Goal: Information Seeking & Learning: Learn about a topic

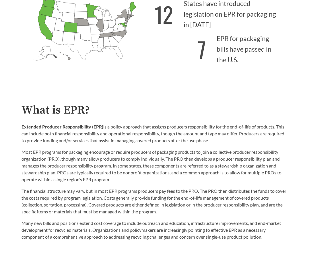
scroll to position [229, 0]
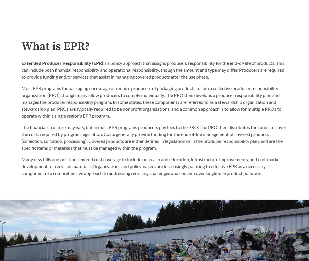
click at [122, 63] on p "Extended Producer Responsibility (EPR) is a policy approach that assigns produc…" at bounding box center [155, 70] width 266 height 21
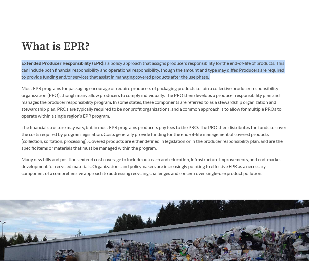
click at [122, 63] on p "Extended Producer Responsibility (EPR) is a policy approach that assigns produc…" at bounding box center [155, 70] width 266 height 21
click at [90, 68] on p "Extended Producer Responsibility (EPR) is a policy approach that assigns produc…" at bounding box center [155, 70] width 266 height 21
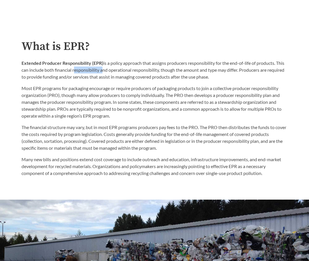
click at [90, 68] on p "Extended Producer Responsibility (EPR) is a policy approach that assigns produc…" at bounding box center [155, 70] width 266 height 21
click at [91, 67] on p "Extended Producer Responsibility (EPR) is a policy approach that assigns produc…" at bounding box center [155, 70] width 266 height 21
click at [104, 94] on p "Most EPR programs for packaging encourage or require producers of packaging pro…" at bounding box center [155, 102] width 266 height 34
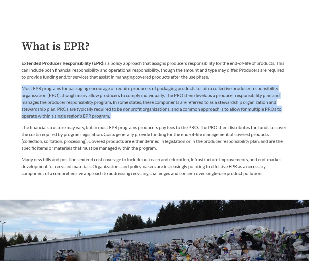
click at [104, 94] on p "Most EPR programs for packaging encourage or require producers of packaging pro…" at bounding box center [155, 102] width 266 height 34
click at [87, 107] on p "Most EPR programs for packaging encourage or require producers of packaging pro…" at bounding box center [155, 102] width 266 height 34
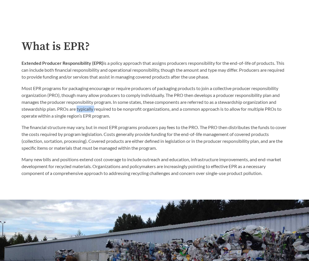
click at [87, 107] on p "Most EPR programs for packaging encourage or require producers of packaging pro…" at bounding box center [155, 102] width 266 height 34
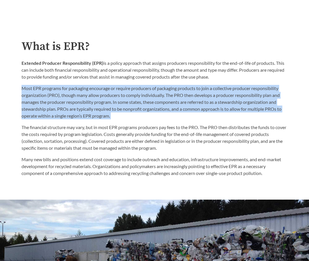
click at [87, 107] on p "Most EPR programs for packaging encourage or require producers of packaging pro…" at bounding box center [155, 102] width 266 height 34
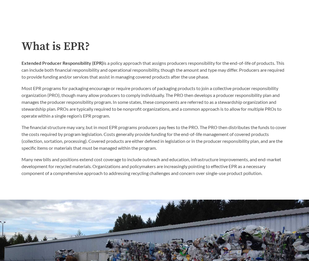
click at [108, 133] on p "The financial structure may vary, but in most EPR programs producers pay fees t…" at bounding box center [155, 138] width 266 height 28
click at [108, 132] on p "The financial structure may vary, but in most EPR programs producers pay fees t…" at bounding box center [155, 138] width 266 height 28
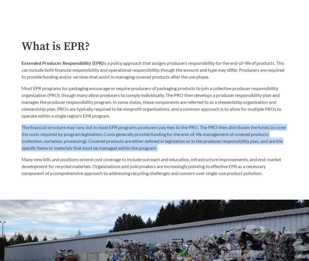
click at [108, 132] on p "The financial structure may vary, but in most EPR programs producers pay fees t…" at bounding box center [155, 138] width 266 height 28
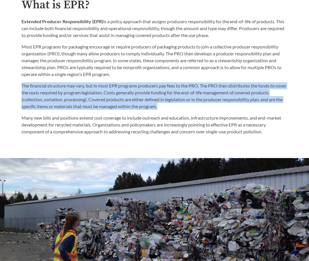
scroll to position [344, 0]
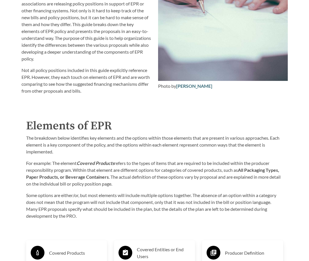
scroll to position [688, 0]
click at [75, 141] on p "The breakdown below identifies key elements and the options within those elemen…" at bounding box center [154, 144] width 257 height 21
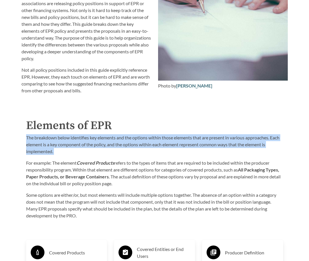
click at [75, 141] on p "The breakdown below identifies key elements and the options within those elemen…" at bounding box center [154, 144] width 257 height 21
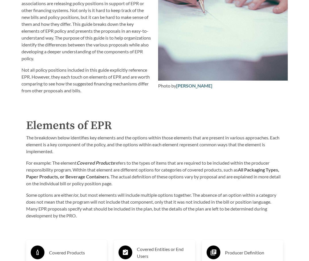
click at [90, 160] on strong "Covered Products" at bounding box center [96, 162] width 38 height 5
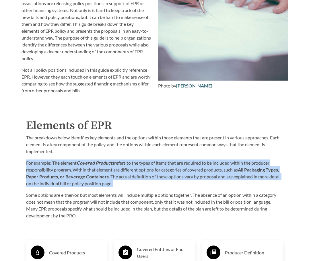
click at [90, 160] on strong "Covered Products" at bounding box center [96, 162] width 38 height 5
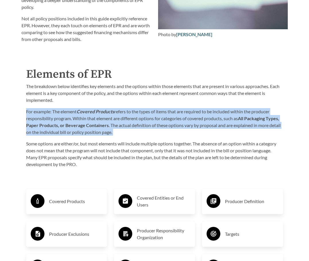
scroll to position [832, 0]
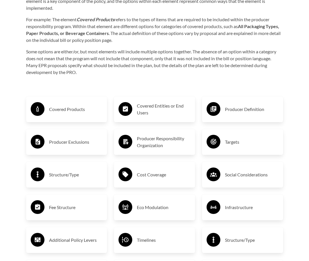
click at [79, 71] on p "Some options are either/or, but most elements will include multiple options tog…" at bounding box center [154, 62] width 257 height 28
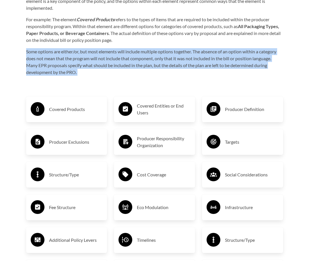
click at [79, 71] on p "Some options are either/or, but most elements will include multiple options tog…" at bounding box center [154, 62] width 257 height 28
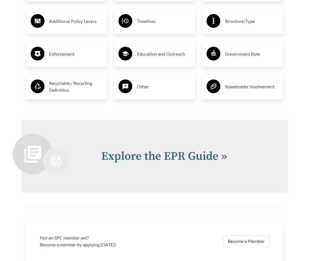
scroll to position [1146, 0]
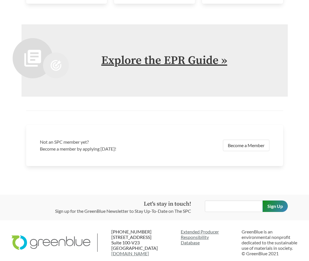
click at [149, 62] on link "Explore the EPR Guide »" at bounding box center [164, 60] width 126 height 14
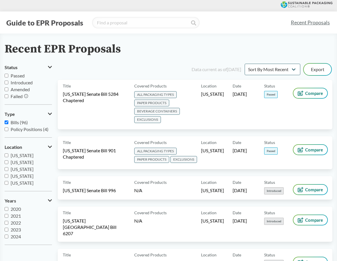
click at [6, 75] on input "Passed" at bounding box center [7, 76] width 4 height 4
checkbox input "true"
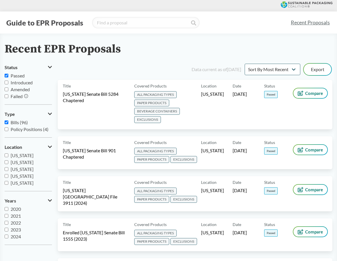
drag, startPoint x: 78, startPoint y: 73, endPoint x: 73, endPoint y: 22, distance: 51.3
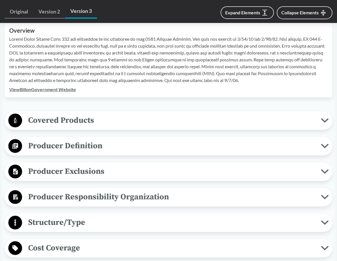
scroll to position [229, 0]
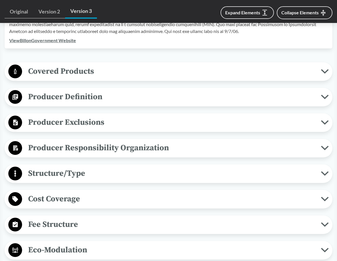
click at [99, 122] on span "Producer Exclusions" at bounding box center [171, 122] width 299 height 13
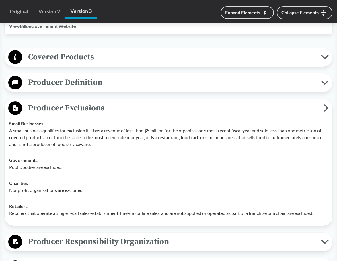
scroll to position [258, 0]
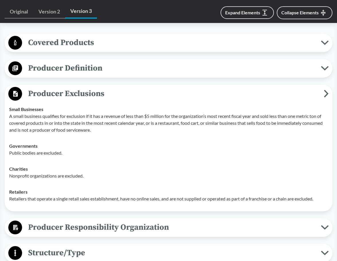
click at [94, 116] on p "A small business qualifies for exclusion if it has a revenue of less than $5 mi…" at bounding box center [168, 123] width 319 height 21
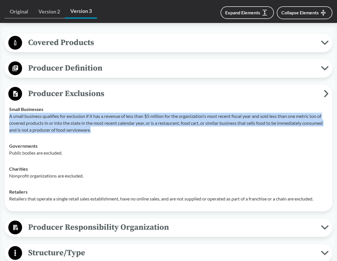
click at [94, 116] on p "A small business qualifies for exclusion if it has a revenue of less than $5 mi…" at bounding box center [168, 123] width 319 height 21
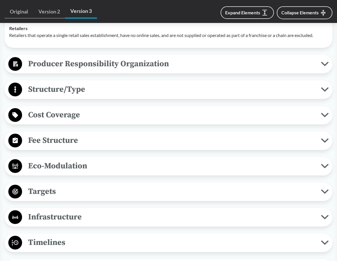
scroll to position [430, 0]
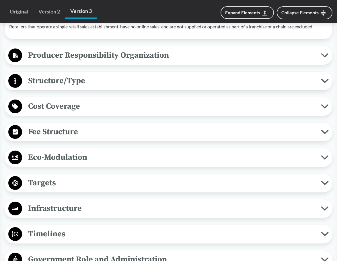
click at [78, 141] on div "Fee Structure Product-Related The program must establish material-specific base…" at bounding box center [169, 132] width 328 height 19
click at [79, 133] on span "Fee Structure" at bounding box center [171, 131] width 299 height 13
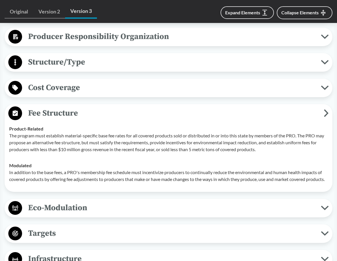
scroll to position [459, 0]
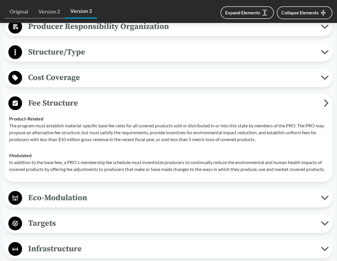
click at [72, 160] on p "In addition to the base fees, a PRO's membership fee schedule must incentivize …" at bounding box center [168, 166] width 319 height 14
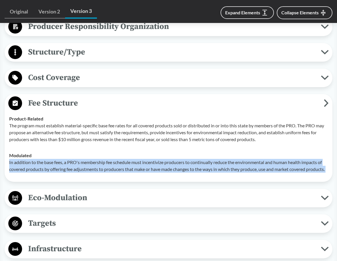
click at [72, 160] on p "In addition to the base fees, a PRO's membership fee schedule must incentivize …" at bounding box center [168, 166] width 319 height 14
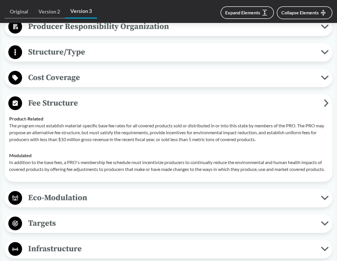
click at [77, 134] on p "The program must establish material-specific base fee rates for all covered pro…" at bounding box center [168, 132] width 319 height 21
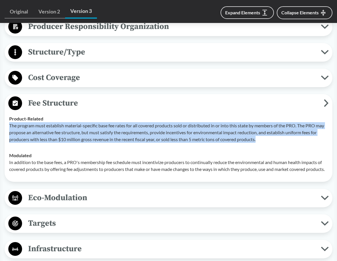
click at [77, 134] on p "The program must establish material-specific base fee rates for all covered pro…" at bounding box center [168, 132] width 319 height 21
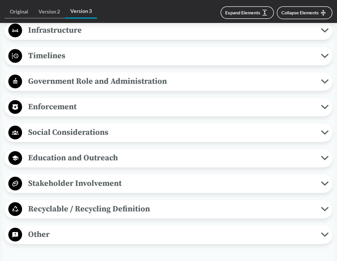
scroll to position [717, 0]
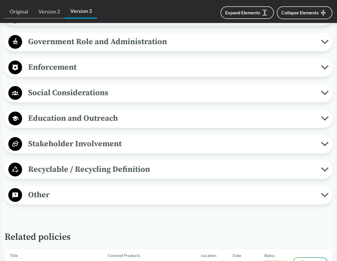
click at [94, 193] on div "Other Contamination The Environmental Quality Commission shall adopt and period…" at bounding box center [169, 195] width 328 height 19
click at [98, 200] on span "Other" at bounding box center [171, 194] width 299 height 13
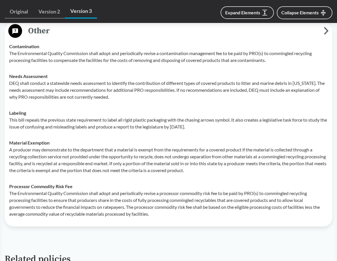
scroll to position [889, 0]
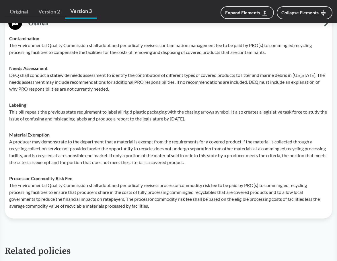
click at [59, 120] on p "This bill repeals the previous state requirement to label all rigid plastic pac…" at bounding box center [168, 115] width 319 height 14
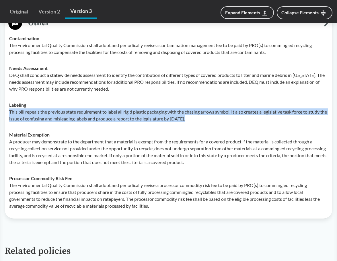
click at [59, 120] on p "This bill repeals the previous state requirement to label all rigid plastic pac…" at bounding box center [168, 115] width 319 height 14
click at [71, 122] on p "This bill repeals the previous state requirement to label all rigid plastic pac…" at bounding box center [168, 115] width 319 height 14
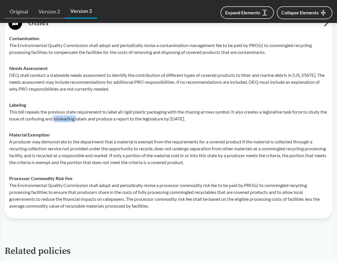
click at [71, 122] on p "This bill repeals the previous state requirement to label all rigid plastic pac…" at bounding box center [168, 115] width 319 height 14
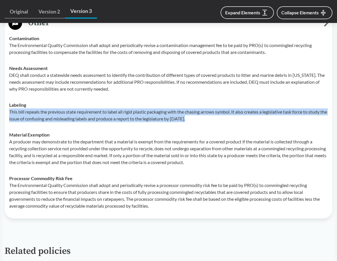
click at [71, 122] on p "This bill repeals the previous state requirement to label all rigid plastic pac…" at bounding box center [168, 115] width 319 height 14
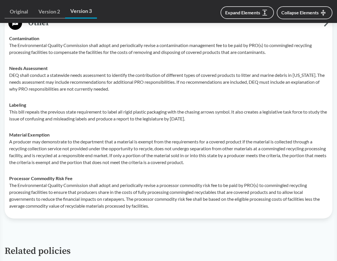
click at [85, 155] on p "A producer may demonstrate to the department that a material is exempt from the…" at bounding box center [168, 152] width 319 height 28
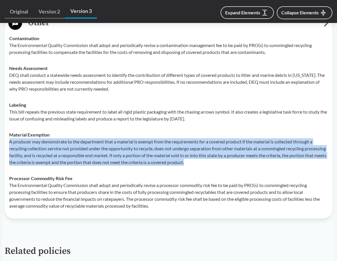
click at [85, 155] on p "A producer may demonstrate to the department that a material is exempt from the…" at bounding box center [168, 152] width 319 height 28
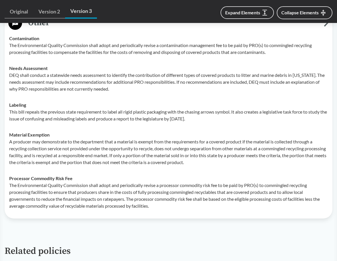
click at [93, 196] on p "The Environmental Quality Commission shall adopt and periodically revise a proc…" at bounding box center [168, 196] width 319 height 28
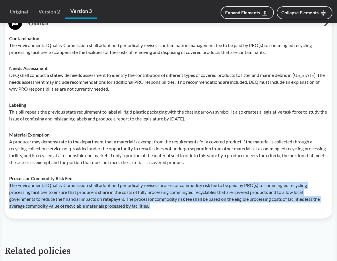
click at [93, 196] on p "The Environmental Quality Commission shall adopt and periodically revise a proc…" at bounding box center [168, 196] width 319 height 28
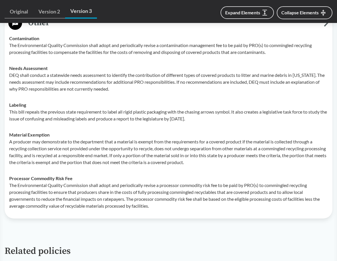
click at [93, 161] on p "A producer may demonstrate to the department that a material is exempt from the…" at bounding box center [168, 152] width 319 height 28
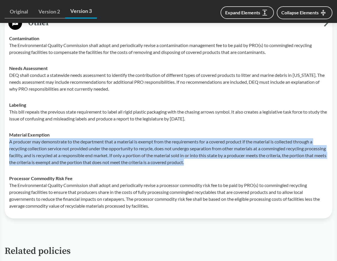
click at [93, 161] on p "A producer may demonstrate to the department that a material is exempt from the…" at bounding box center [168, 152] width 319 height 28
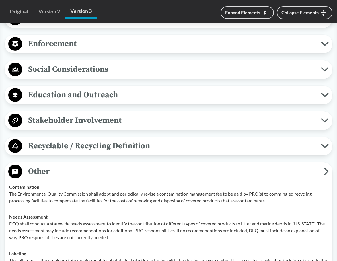
drag, startPoint x: 92, startPoint y: 139, endPoint x: 94, endPoint y: 50, distance: 88.1
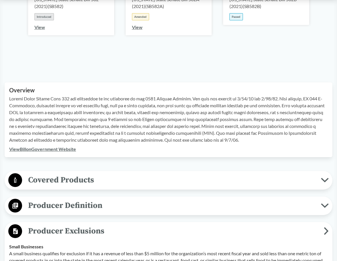
scroll to position [172, 0]
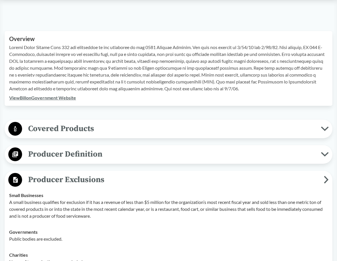
click at [105, 132] on span "Covered Products" at bounding box center [171, 128] width 299 height 13
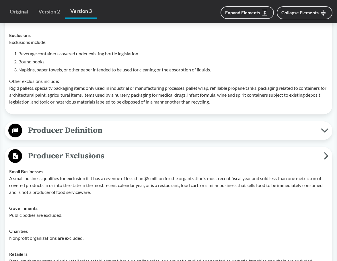
click at [89, 127] on span "Producer Definition" at bounding box center [171, 130] width 299 height 13
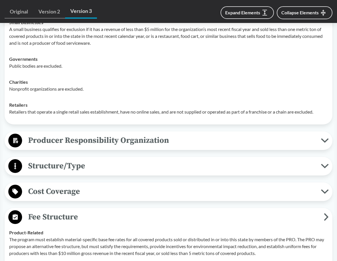
scroll to position [631, 0]
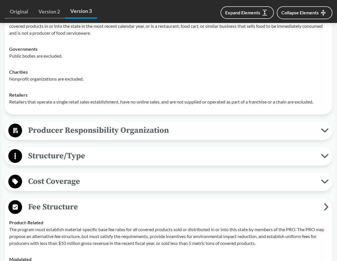
click at [80, 122] on div "Producer Responsibility Organization Collective Producer Responsibility Each pr…" at bounding box center [169, 130] width 328 height 19
click at [81, 128] on span "Producer Responsibility Organization" at bounding box center [171, 130] width 299 height 13
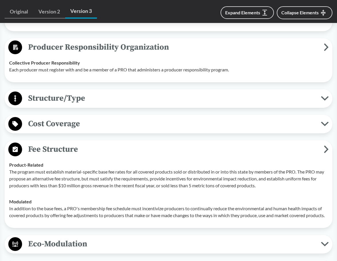
scroll to position [717, 0]
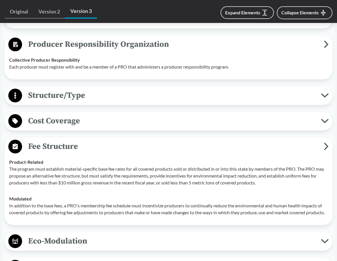
click at [85, 88] on button "Structure/Type" at bounding box center [169, 95] width 324 height 15
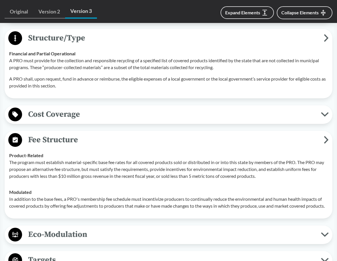
click at [74, 112] on span "Cost Coverage" at bounding box center [171, 114] width 299 height 13
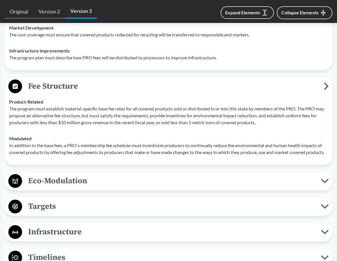
scroll to position [1004, 0]
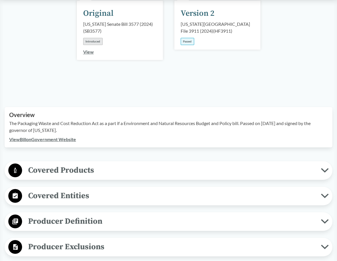
scroll to position [172, 0]
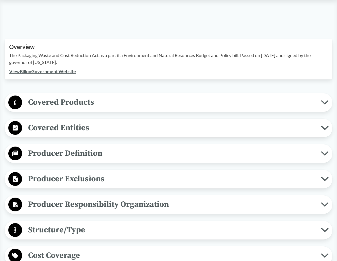
click at [67, 96] on span "Covered Products" at bounding box center [171, 102] width 299 height 13
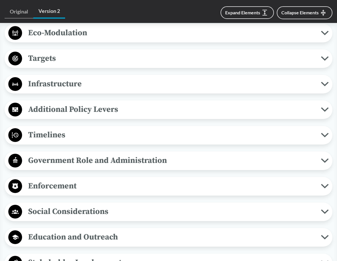
scroll to position [774, 0]
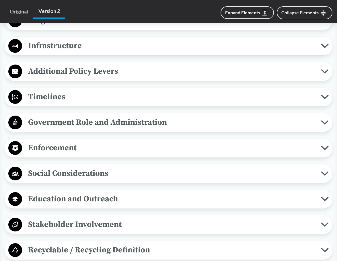
click at [71, 65] on span "Additional Policy Levers" at bounding box center [171, 71] width 299 height 13
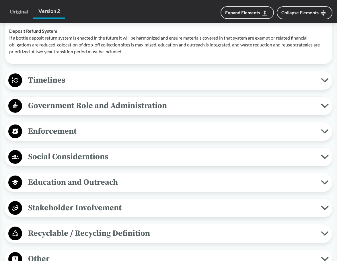
scroll to position [889, 0]
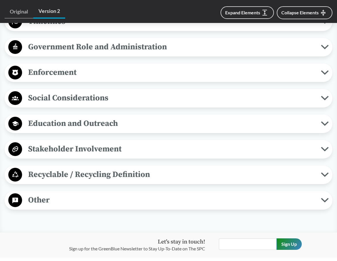
click at [67, 194] on span "Other" at bounding box center [171, 200] width 299 height 13
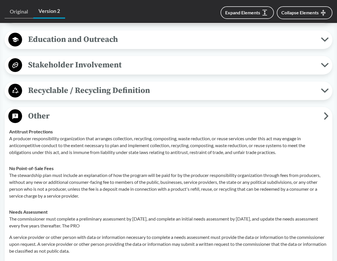
scroll to position [1032, 0]
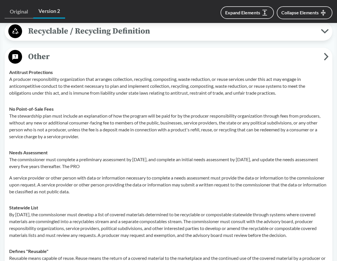
click at [51, 77] on p "A producer responsibility organization that arranges collection, recycling, com…" at bounding box center [168, 86] width 319 height 21
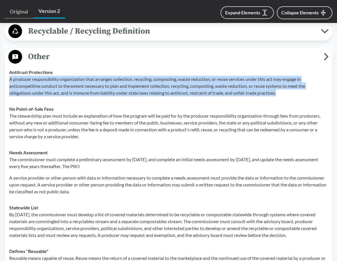
click at [51, 77] on p "A producer responsibility organization that arranges collection, recycling, com…" at bounding box center [168, 86] width 319 height 21
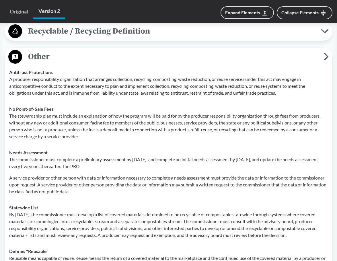
click at [84, 120] on p "The stewardship plan must include an explanation of how the program will be pai…" at bounding box center [168, 126] width 319 height 28
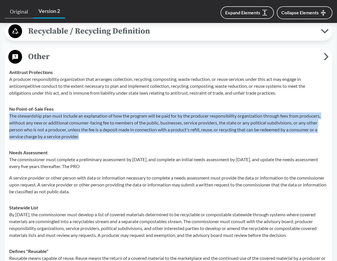
click at [84, 120] on p "The stewardship plan must include an explanation of how the program will be pai…" at bounding box center [168, 126] width 319 height 28
click at [61, 112] on p "The stewardship plan must include an explanation of how the program will be pai…" at bounding box center [168, 126] width 319 height 28
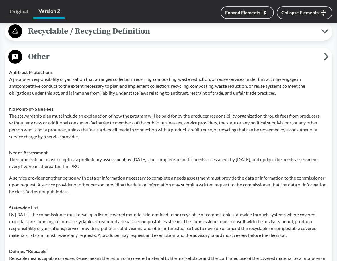
click at [106, 112] on p "The stewardship plan must include an explanation of how the program will be pai…" at bounding box center [168, 126] width 319 height 28
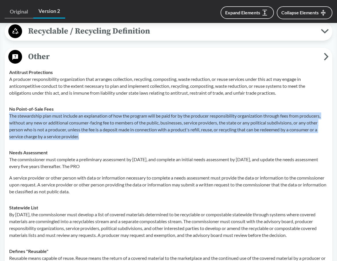
click at [106, 112] on p "The stewardship plan must include an explanation of how the program will be pai…" at bounding box center [168, 126] width 319 height 28
click at [121, 112] on p "The stewardship plan must include an explanation of how the program will be pai…" at bounding box center [168, 126] width 319 height 28
click at [108, 112] on p "The stewardship plan must include an explanation of how the program will be pai…" at bounding box center [168, 126] width 319 height 28
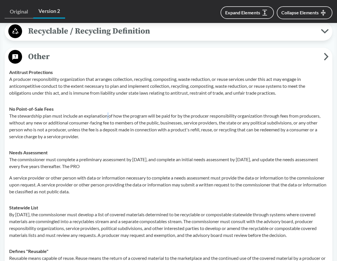
click at [108, 112] on p "The stewardship plan must include an explanation of how the program will be pai…" at bounding box center [168, 126] width 319 height 28
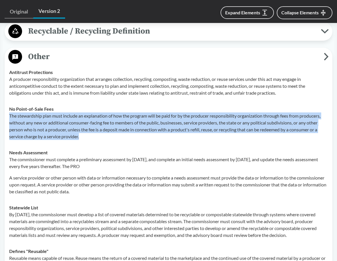
click at [108, 112] on p "The stewardship plan must include an explanation of how the program will be pai…" at bounding box center [168, 126] width 319 height 28
click at [85, 130] on p "The stewardship plan must include an explanation of how the program will be pai…" at bounding box center [168, 126] width 319 height 28
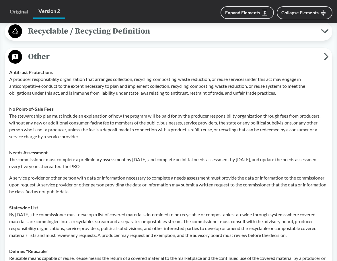
click at [72, 119] on p "The stewardship plan must include an explanation of how the program will be pai…" at bounding box center [168, 126] width 319 height 28
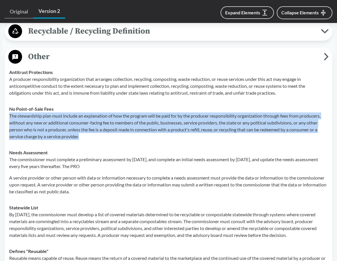
click at [72, 118] on p "The stewardship plan must include an explanation of how the program will be pai…" at bounding box center [168, 126] width 319 height 28
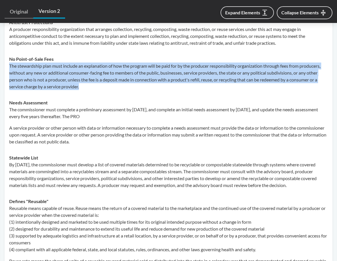
scroll to position [1090, 0]
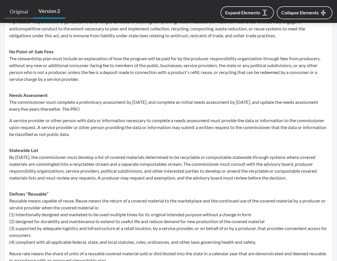
click at [59, 120] on p "A service provider or other person with data or information necessary to comple…" at bounding box center [168, 127] width 319 height 21
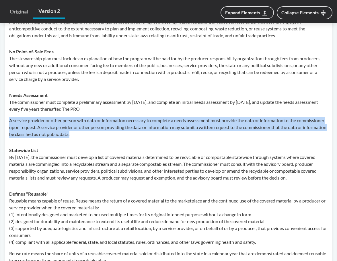
click at [59, 120] on p "A service provider or other person with data or information necessary to comple…" at bounding box center [168, 127] width 319 height 21
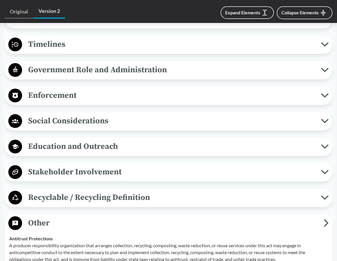
scroll to position [918, 0]
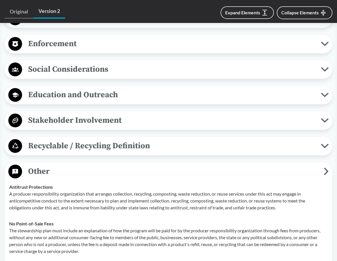
drag, startPoint x: 168, startPoint y: 19, endPoint x: 175, endPoint y: 0, distance: 20.3
click at [169, 13] on div "Expand Elements Collapse Elements" at bounding box center [198, 13] width 267 height 16
